Goal: Information Seeking & Learning: Find specific fact

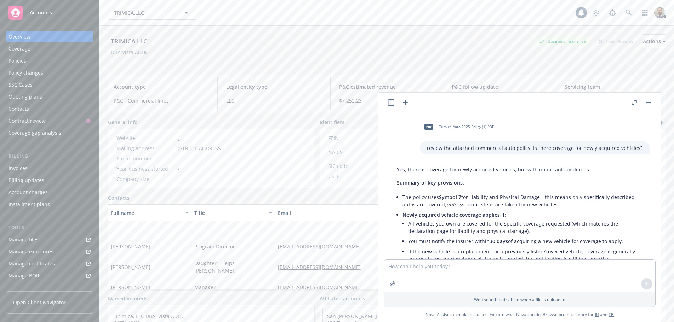
scroll to position [194, 0]
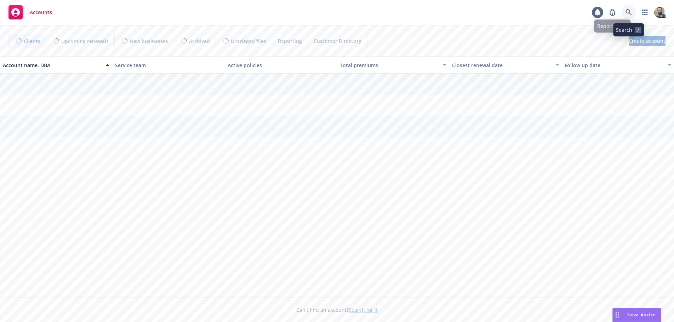
click at [625, 12] on link at bounding box center [628, 12] width 14 height 14
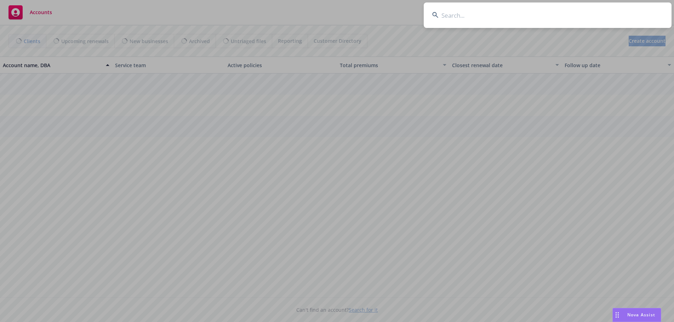
click at [621, 12] on input at bounding box center [548, 14] width 248 height 25
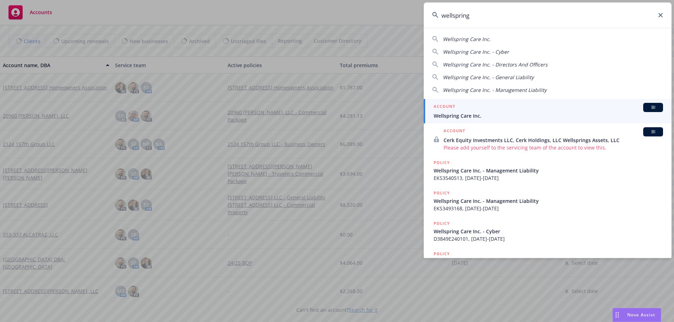
type input "wellspring"
click at [455, 116] on span "Wellspring Care Inc." at bounding box center [547, 115] width 229 height 7
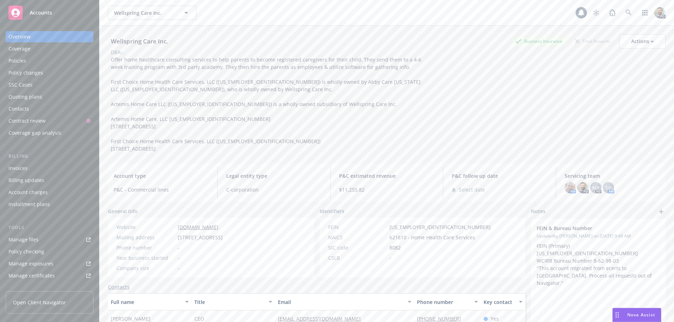
click at [19, 62] on div "Policies" at bounding box center [17, 60] width 18 height 11
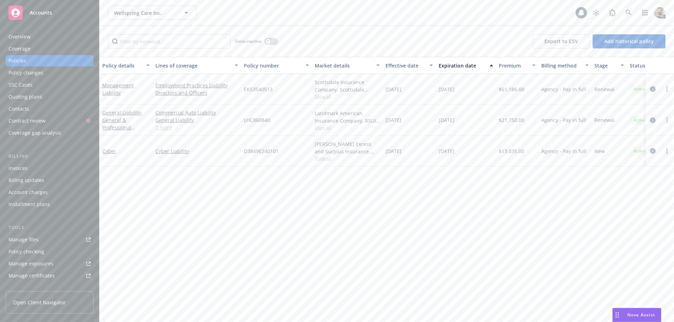
click at [155, 195] on div "Policy details Lines of coverage Policy number Market details Effective date Ex…" at bounding box center [386, 189] width 574 height 265
click at [273, 42] on button "button" at bounding box center [270, 41] width 13 height 7
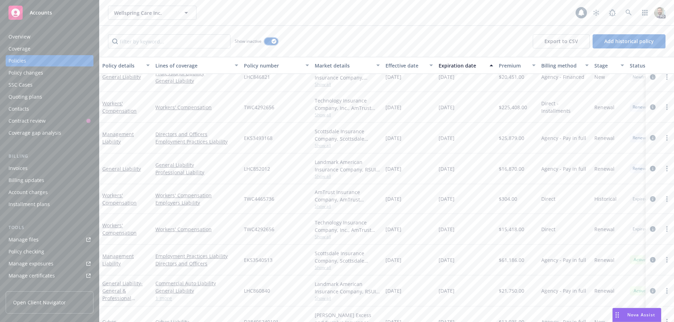
scroll to position [117, 0]
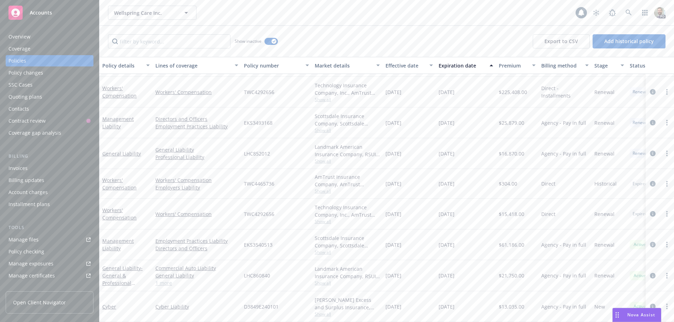
drag, startPoint x: 439, startPoint y: 207, endPoint x: 467, endPoint y: 207, distance: 28.3
click at [467, 207] on div "[DATE]" at bounding box center [466, 214] width 60 height 31
copy span "[DATE]"
click at [176, 30] on div "Show inactive Export to CSV Add historical policy" at bounding box center [386, 41] width 574 height 31
click at [268, 44] on button "button" at bounding box center [270, 41] width 13 height 7
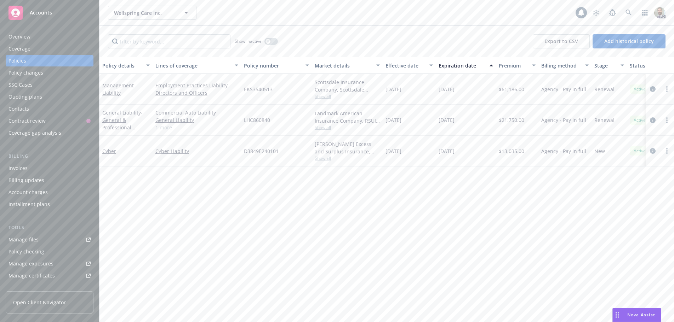
drag, startPoint x: 439, startPoint y: 89, endPoint x: 466, endPoint y: 90, distance: 27.3
click at [466, 90] on div "[DATE]" at bounding box center [466, 89] width 60 height 31
copy span "[DATE]"
click at [230, 214] on div "Policy details Lines of coverage Policy number Market details Effective date Ex…" at bounding box center [386, 189] width 574 height 265
